Goal: Information Seeking & Learning: Learn about a topic

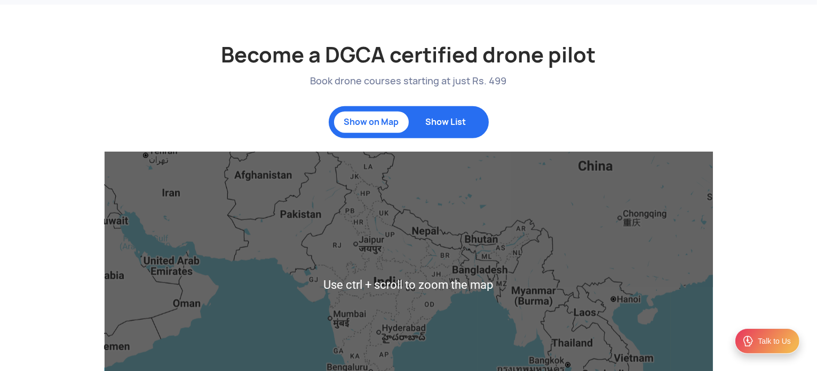
scroll to position [1100, 0]
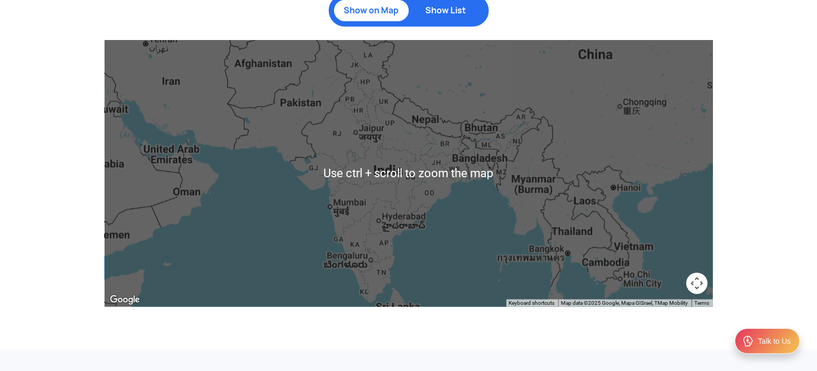
click at [424, 165] on div at bounding box center [409, 173] width 609 height 267
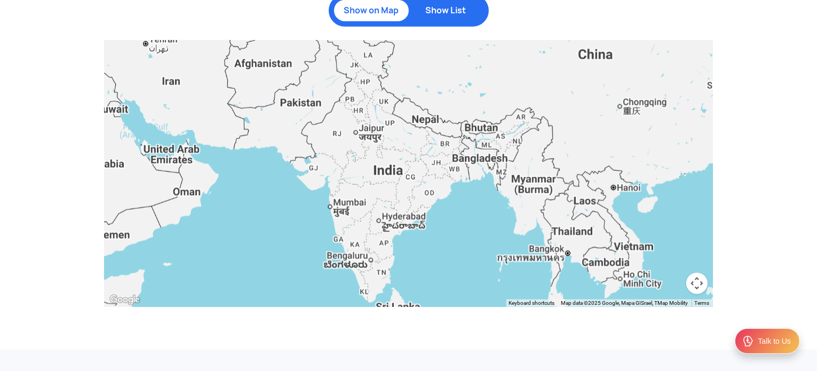
click at [424, 165] on div at bounding box center [409, 173] width 609 height 267
click at [376, 175] on div at bounding box center [409, 173] width 609 height 267
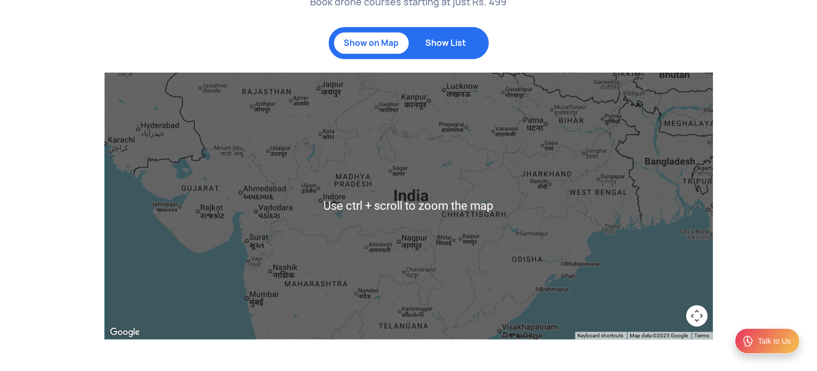
scroll to position [1067, 0]
click at [408, 244] on div at bounding box center [409, 206] width 609 height 267
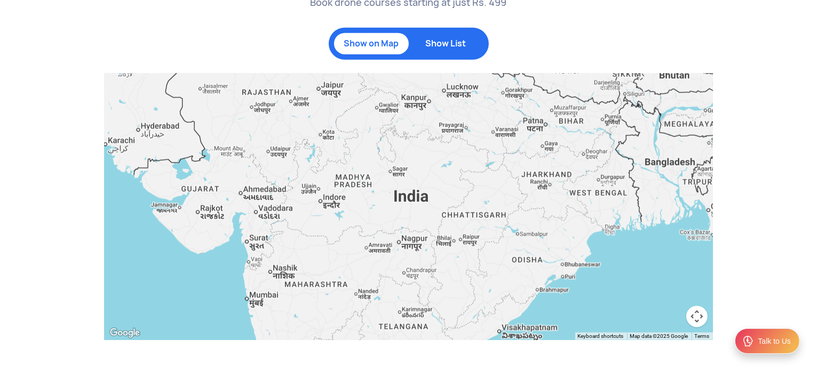
click at [426, 243] on div at bounding box center [409, 206] width 609 height 267
click at [402, 246] on div at bounding box center [409, 206] width 609 height 267
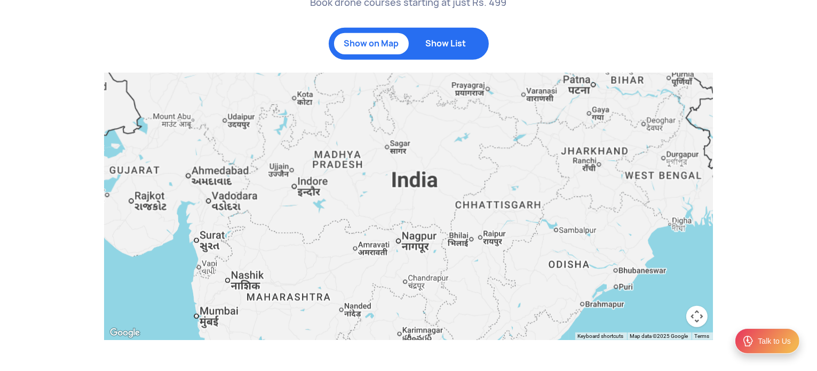
click at [402, 246] on div at bounding box center [409, 206] width 609 height 267
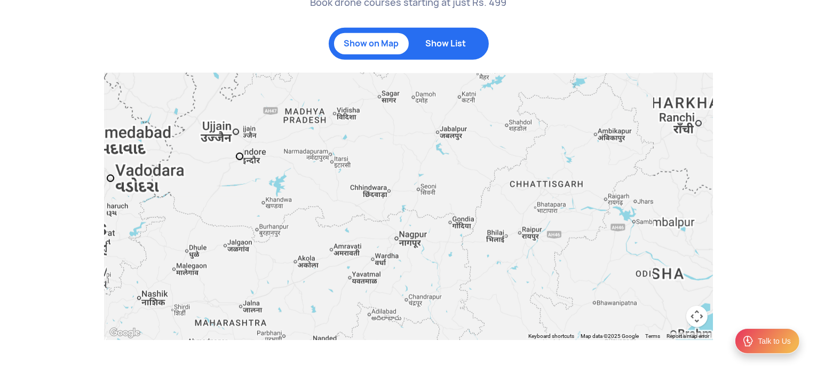
click at [402, 246] on div at bounding box center [409, 206] width 609 height 267
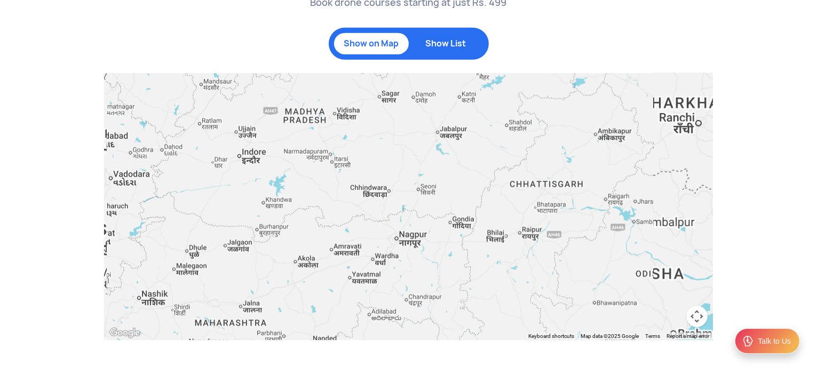
click at [402, 246] on div at bounding box center [409, 206] width 609 height 267
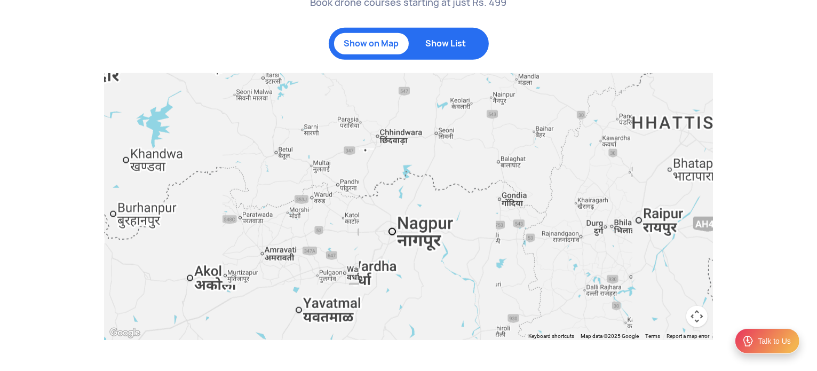
click at [402, 246] on div at bounding box center [409, 206] width 609 height 267
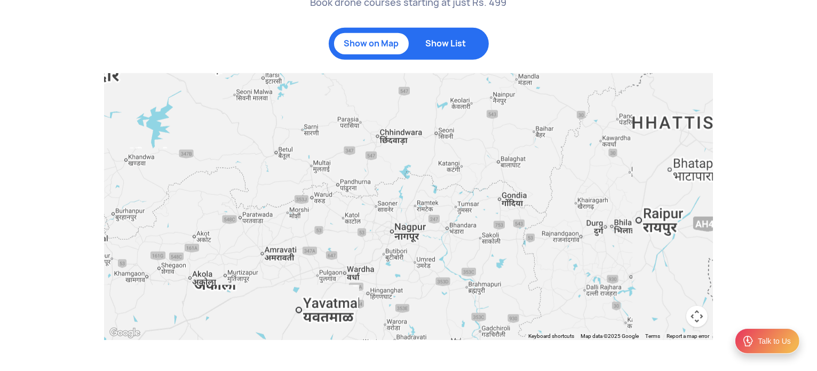
click at [402, 246] on div at bounding box center [409, 206] width 609 height 267
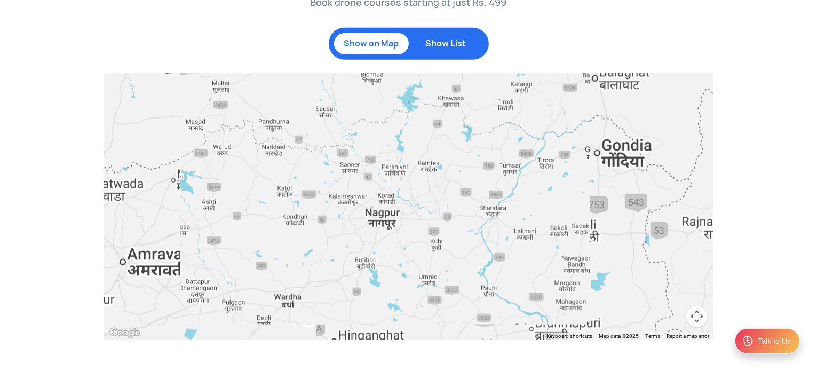
click at [402, 246] on div at bounding box center [409, 206] width 609 height 267
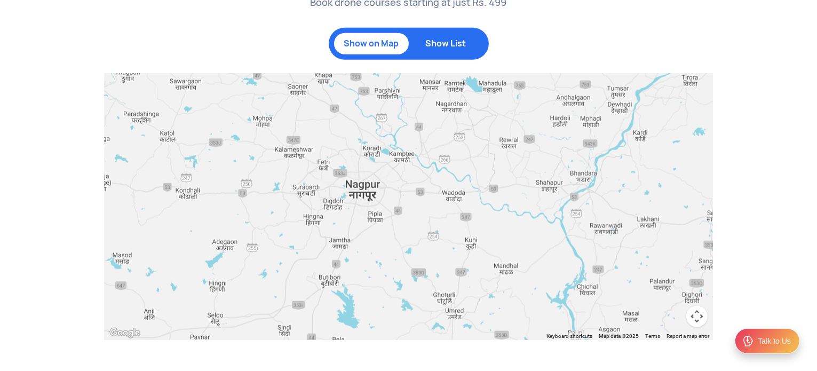
click at [459, 48] on p "Show List" at bounding box center [446, 43] width 64 height 11
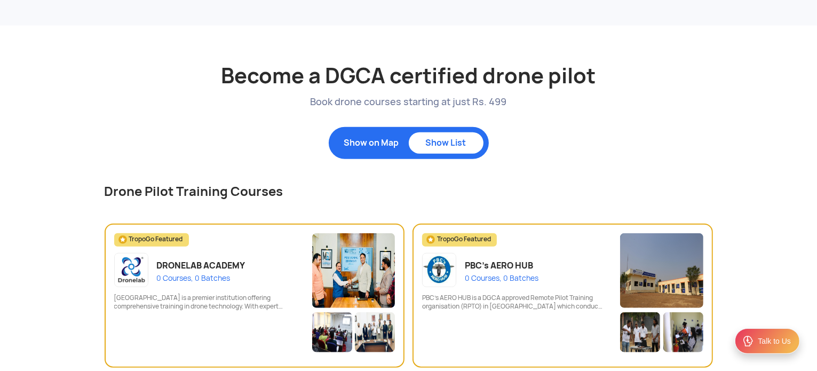
scroll to position [964, 0]
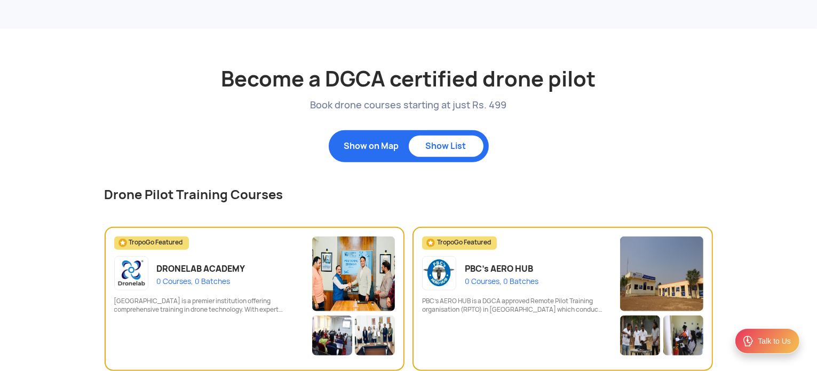
click at [381, 142] on p "Show on Map" at bounding box center [372, 146] width 64 height 11
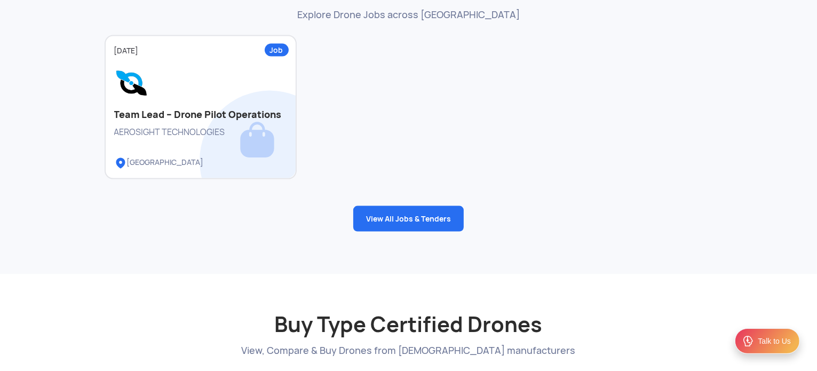
scroll to position [1513, 0]
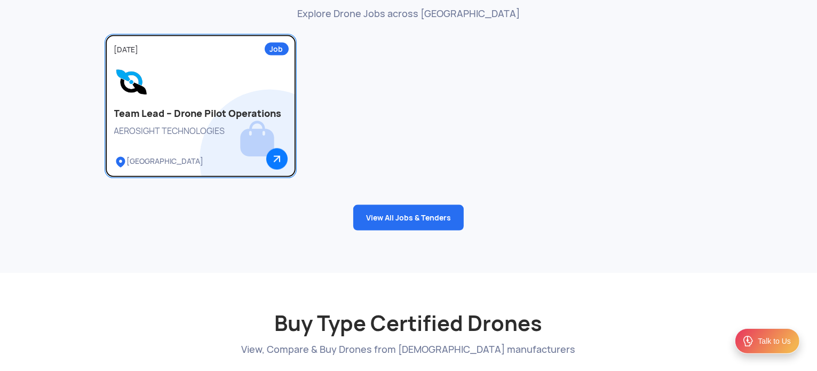
click at [239, 125] on div "AEROSIGHT TECHNOLOGIES" at bounding box center [200, 131] width 173 height 12
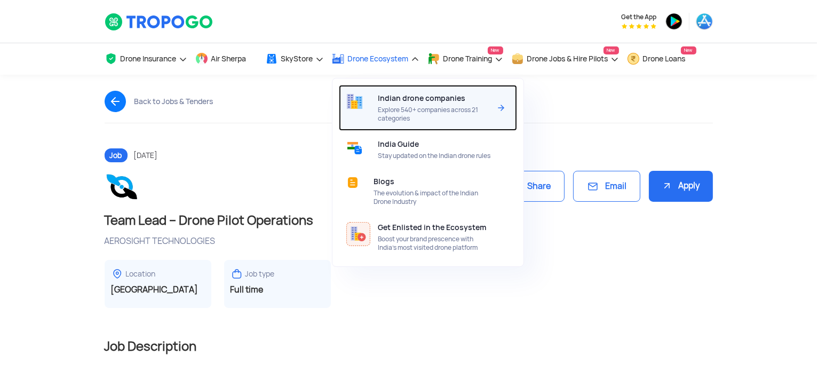
click at [497, 114] on img at bounding box center [501, 107] width 13 height 13
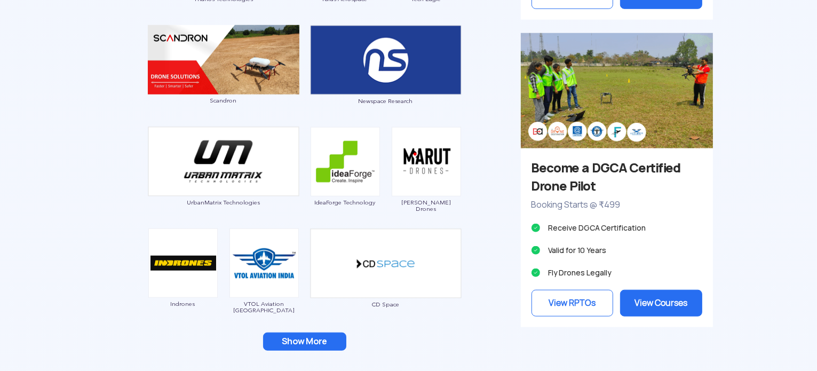
scroll to position [953, 0]
